Goal: Consume media (video, audio)

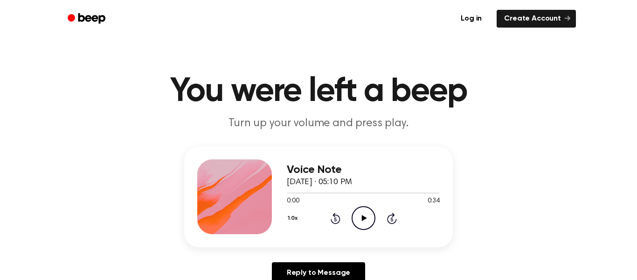
click at [363, 217] on icon at bounding box center [364, 218] width 5 height 6
click at [331, 217] on icon "Rewind 5 seconds" at bounding box center [335, 218] width 10 height 12
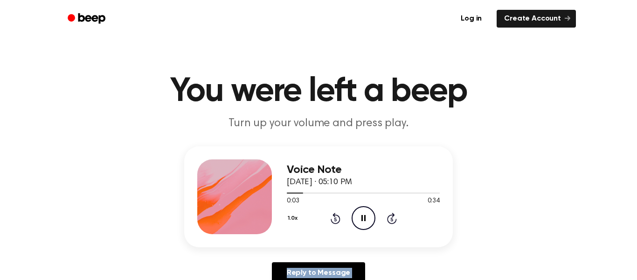
click at [331, 217] on icon "Rewind 5 seconds" at bounding box center [335, 218] width 10 height 12
click at [184, 111] on header "You were left a beep Turn up your volume and press play." at bounding box center [318, 103] width 615 height 56
click at [357, 213] on icon "Pause Audio" at bounding box center [364, 218] width 24 height 24
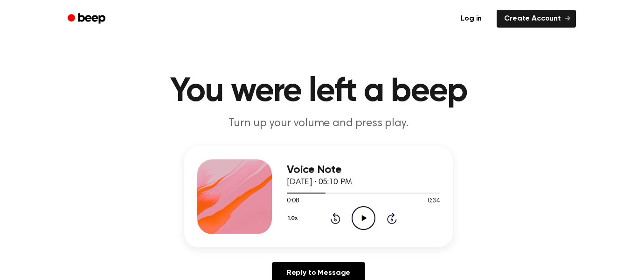
click at [360, 216] on icon "Play Audio" at bounding box center [364, 218] width 24 height 24
click at [364, 222] on icon "Play Audio" at bounding box center [364, 218] width 24 height 24
